Goal: Navigation & Orientation: Find specific page/section

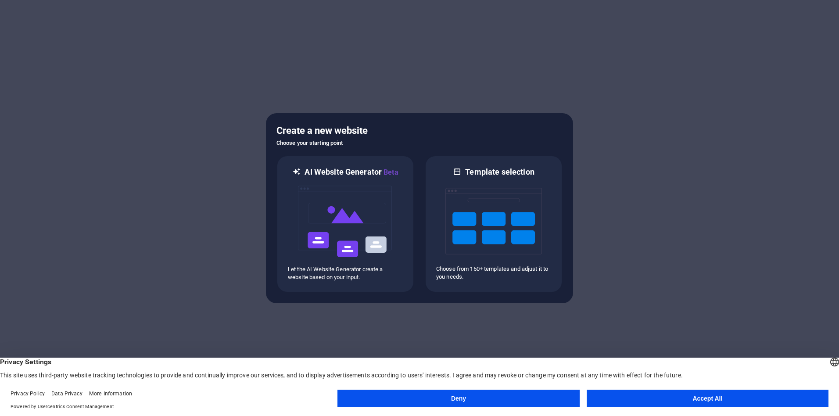
click at [702, 398] on button "Accept All" at bounding box center [708, 399] width 242 height 18
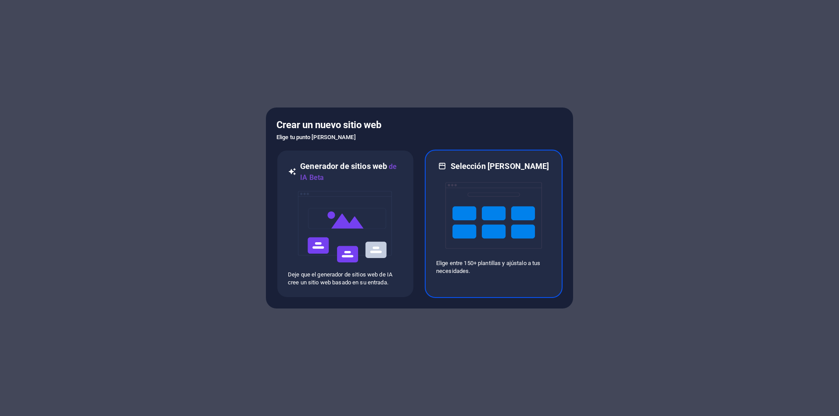
click at [482, 213] on img at bounding box center [493, 216] width 97 height 88
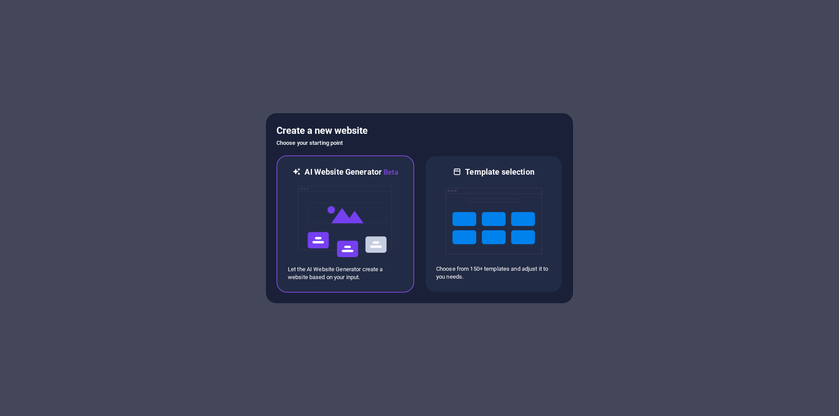
click at [356, 226] on img at bounding box center [345, 222] width 97 height 88
